Goal: Navigation & Orientation: Understand site structure

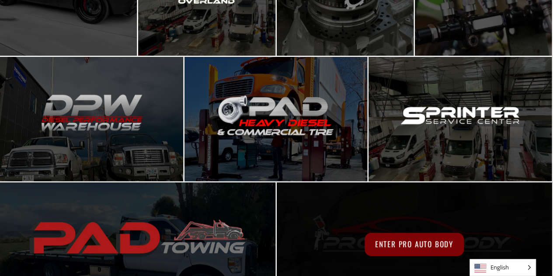
scroll to position [293, 0]
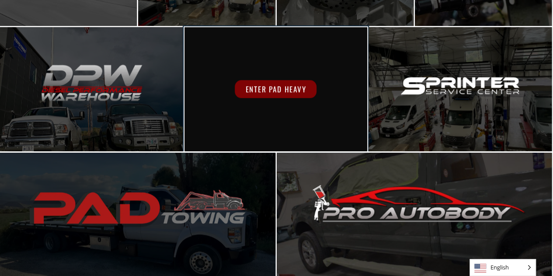
click at [273, 90] on span "Enter PAD Heavy" at bounding box center [276, 89] width 82 height 18
click at [261, 96] on span "Enter PAD Heavy" at bounding box center [276, 89] width 82 height 18
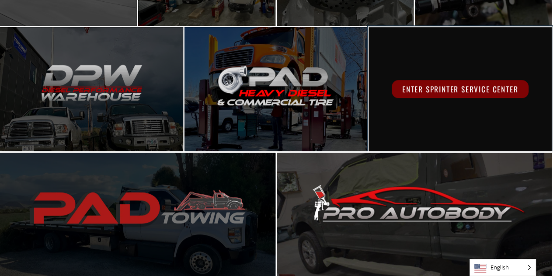
click at [518, 102] on div "Enter Sprinter Service Center" at bounding box center [460, 89] width 183 height 124
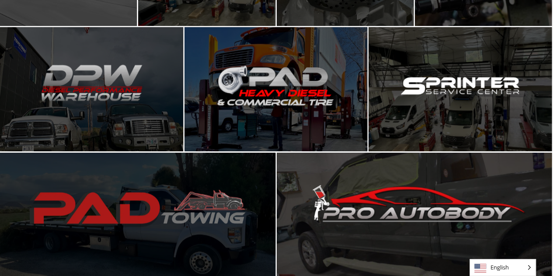
click at [98, 86] on span "Shop Parts" at bounding box center [91, 89] width 65 height 18
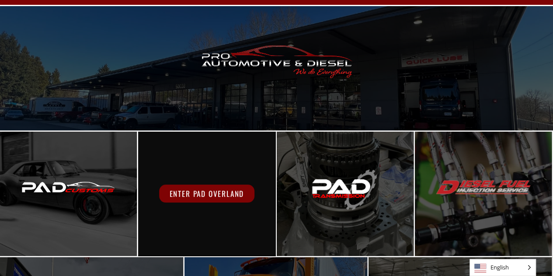
scroll to position [31, 0]
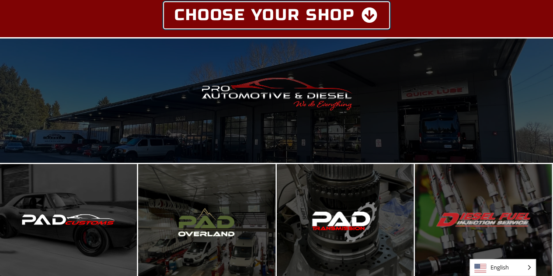
click at [367, 18] on icon at bounding box center [370, 15] width 17 height 16
click at [372, 20] on icon at bounding box center [370, 15] width 17 height 16
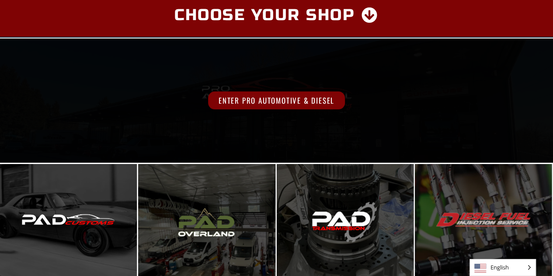
click at [307, 105] on span "Enter Pro Automotive & Diesel" at bounding box center [276, 100] width 137 height 18
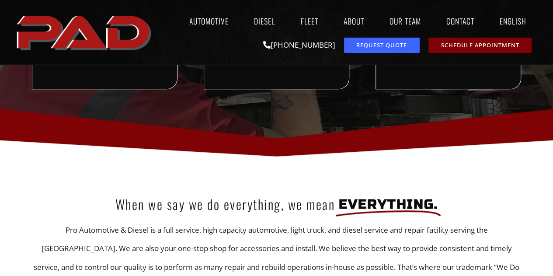
scroll to position [44, 0]
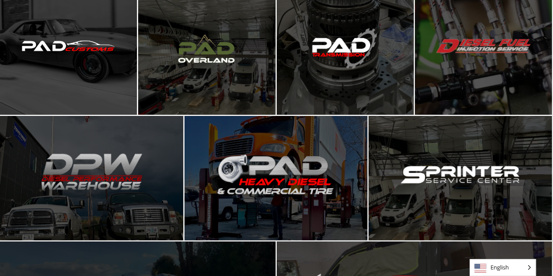
scroll to position [205, 0]
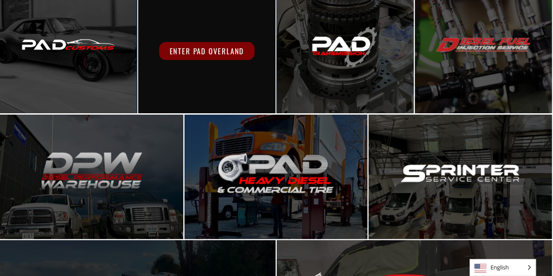
click at [188, 42] on span "Enter PAD Overland" at bounding box center [206, 51] width 95 height 18
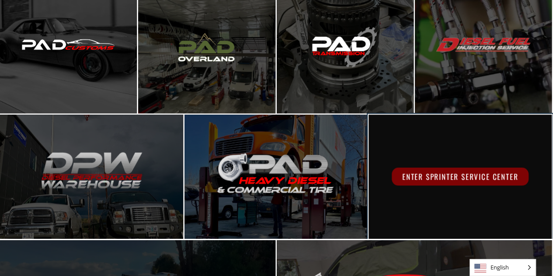
click at [472, 190] on div "Enter Sprinter Service Center" at bounding box center [460, 177] width 183 height 124
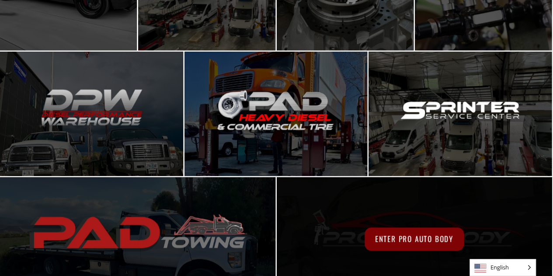
scroll to position [293, 0]
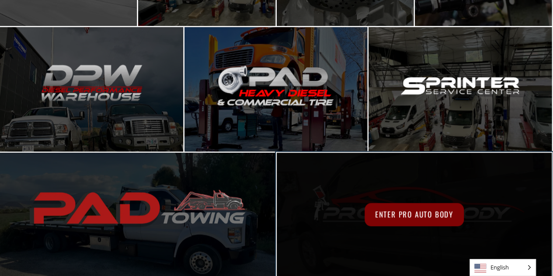
click at [386, 219] on span "Enter Pro Auto Body" at bounding box center [414, 214] width 99 height 23
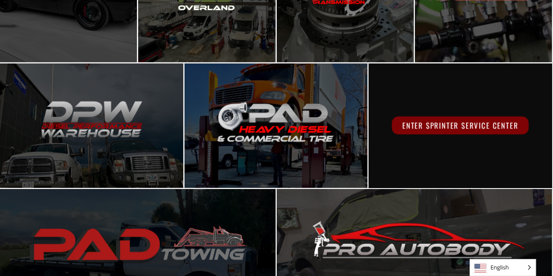
scroll to position [205, 0]
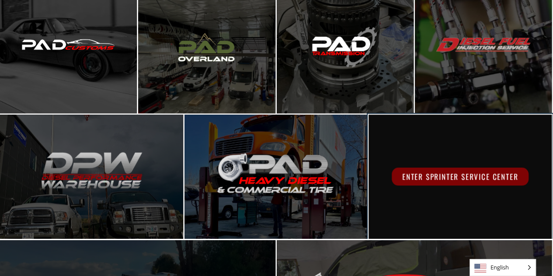
click at [415, 163] on div "Enter Sprinter Service Center" at bounding box center [460, 177] width 183 height 124
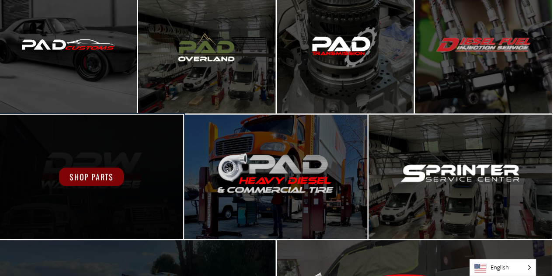
click at [120, 174] on span "Shop Parts" at bounding box center [91, 176] width 65 height 18
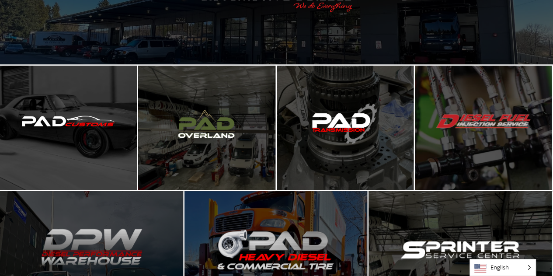
scroll to position [31, 0]
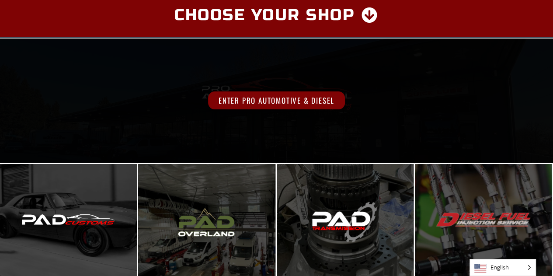
click at [268, 98] on span "Enter Pro Automotive & Diesel" at bounding box center [276, 100] width 137 height 18
